Goal: Task Accomplishment & Management: Use online tool/utility

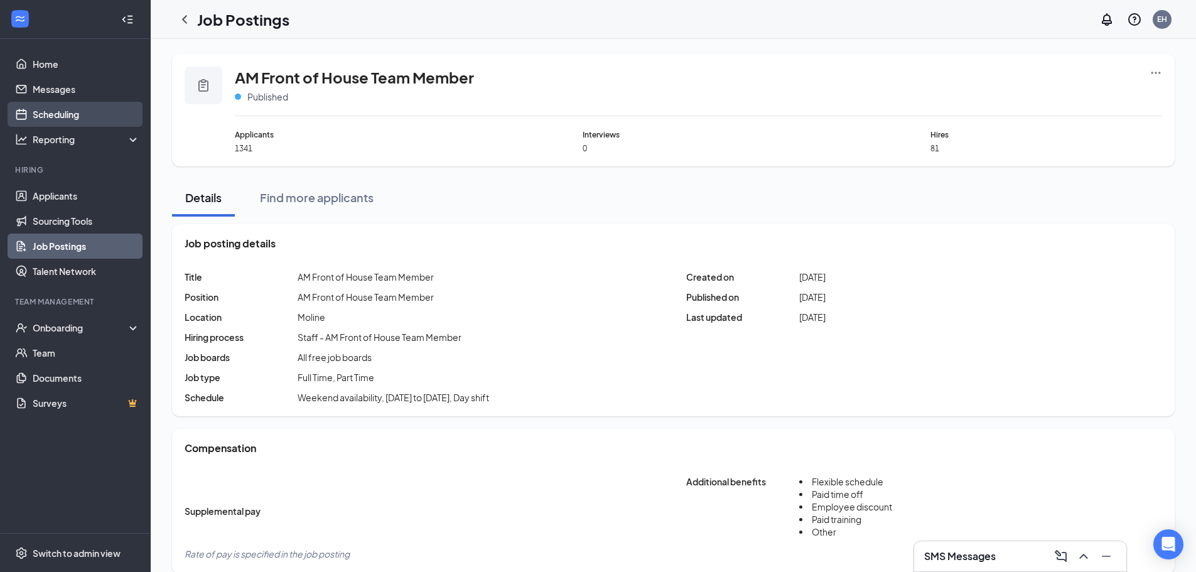
click at [67, 112] on link "Scheduling" at bounding box center [86, 114] width 107 height 25
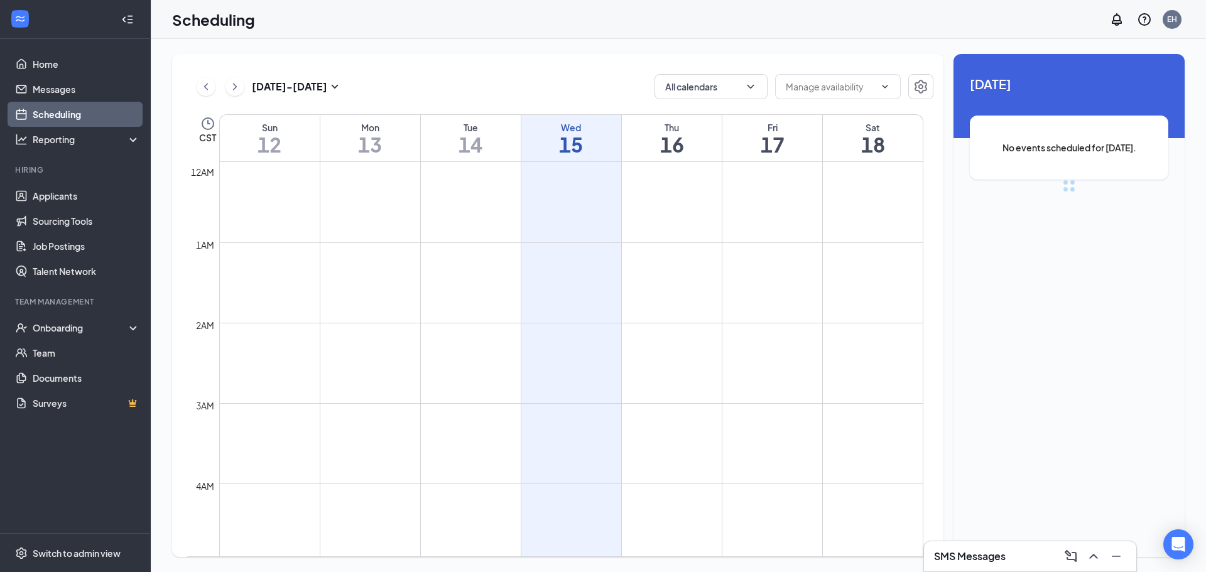
scroll to position [617, 0]
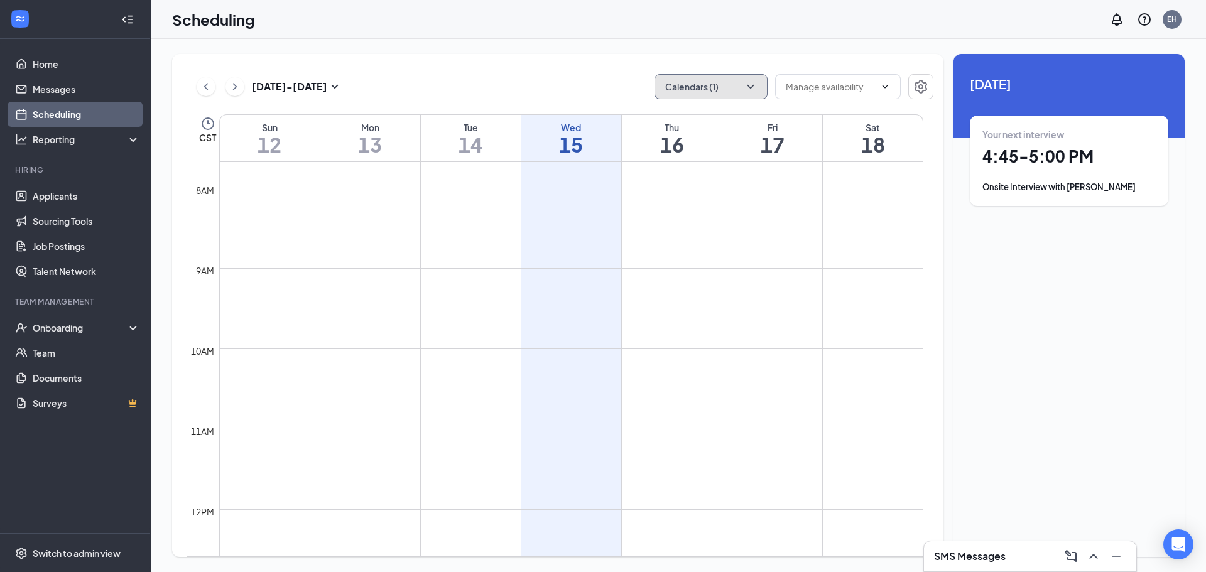
click at [722, 87] on button "Calendars (1)" at bounding box center [710, 86] width 113 height 25
click at [664, 114] on input "All" at bounding box center [677, 115] width 27 height 13
checkbox input "true"
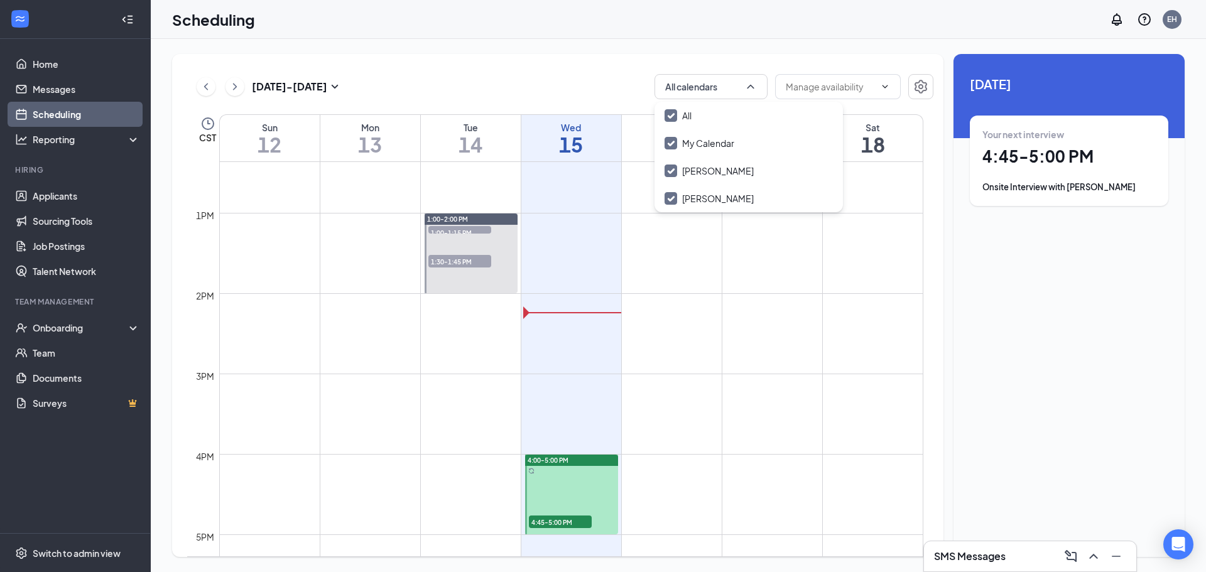
scroll to position [1057, 0]
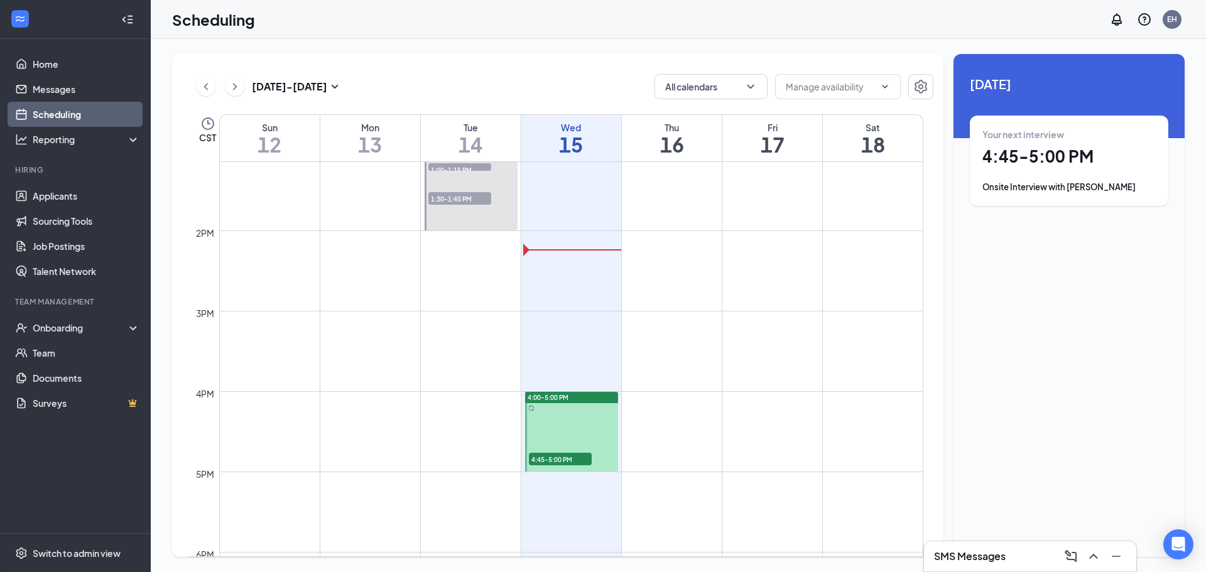
click at [568, 460] on span "4:45-5:00 PM" at bounding box center [560, 459] width 63 height 13
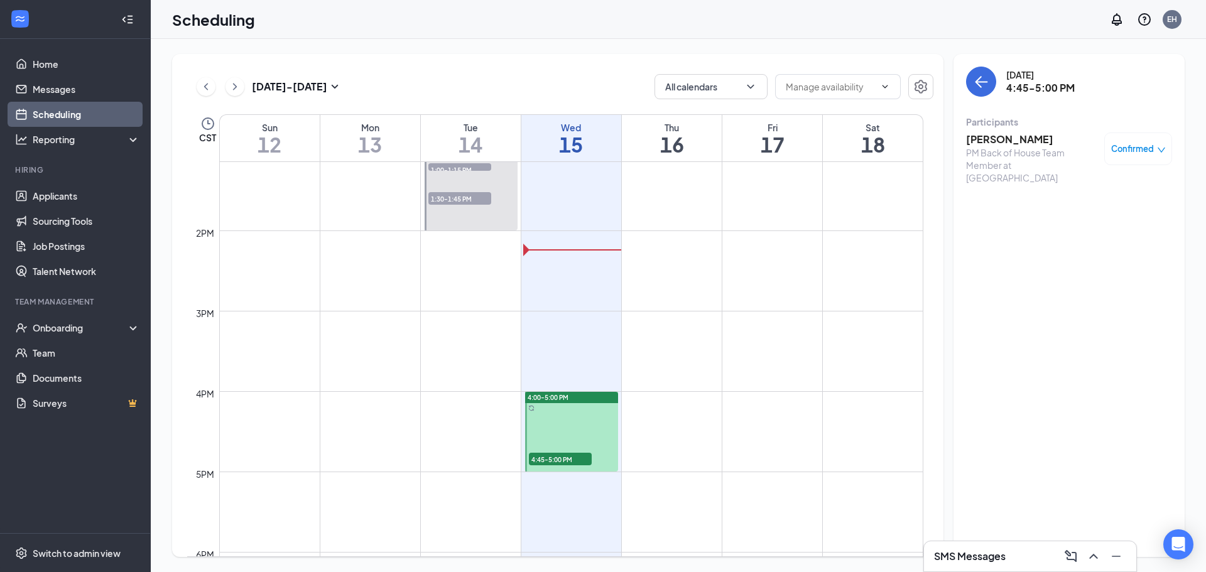
click at [999, 143] on h3 "[PERSON_NAME]" at bounding box center [1032, 140] width 132 height 14
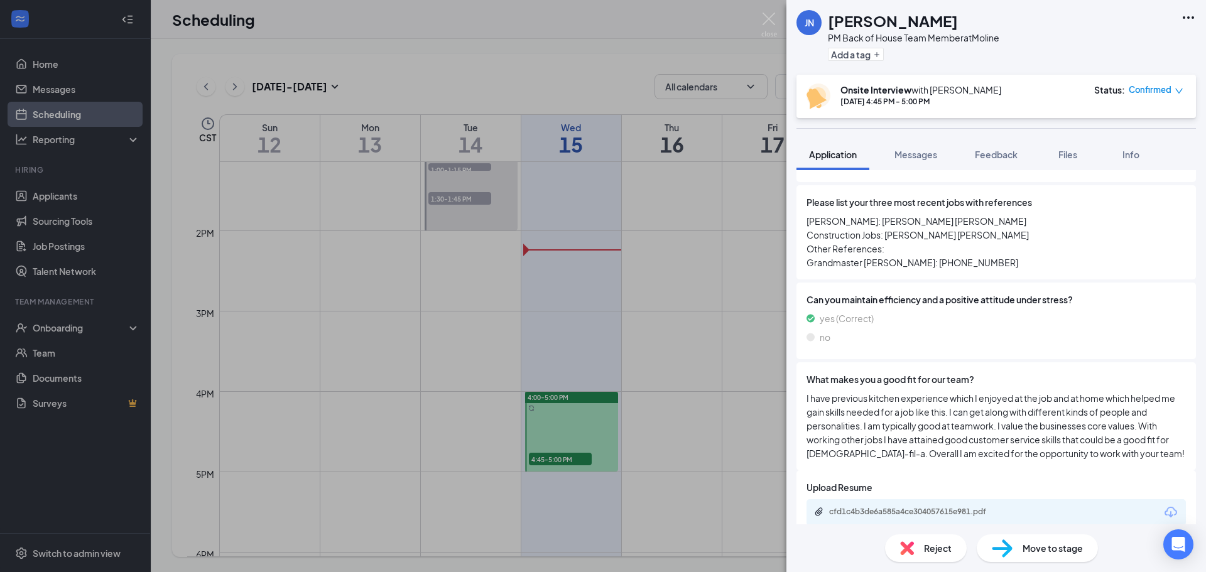
scroll to position [628, 0]
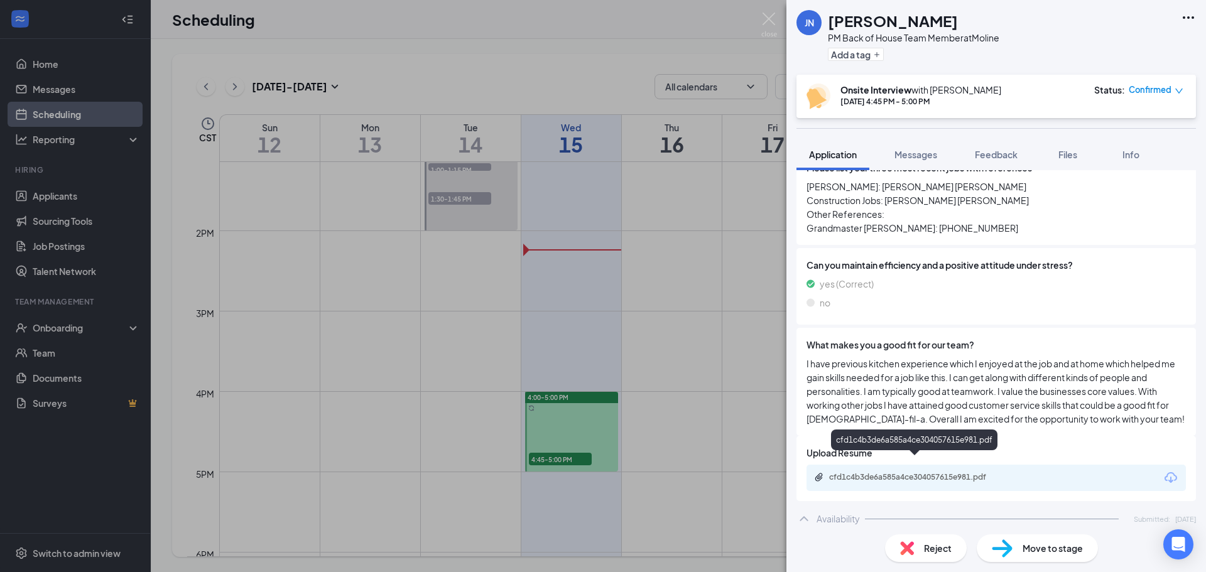
click at [874, 472] on div "cfd1c4b3de6a585a4ce304057615e981.pdf" at bounding box center [917, 477] width 176 height 10
